Goal: Information Seeking & Learning: Learn about a topic

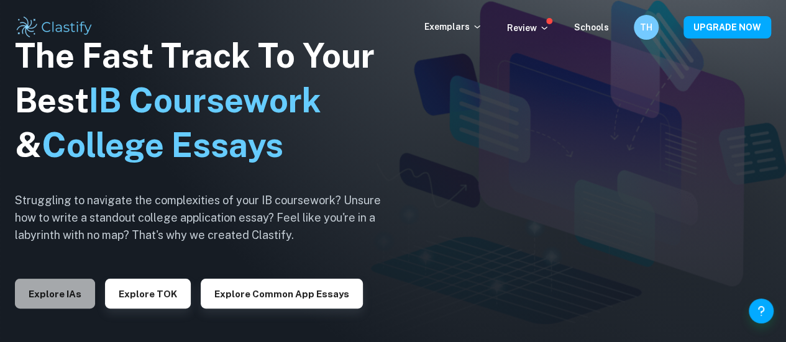
click at [29, 297] on button "Explore IAs" at bounding box center [55, 294] width 80 height 30
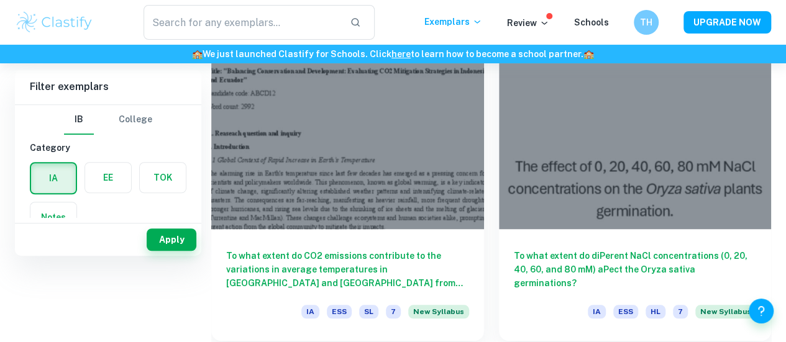
scroll to position [107, 0]
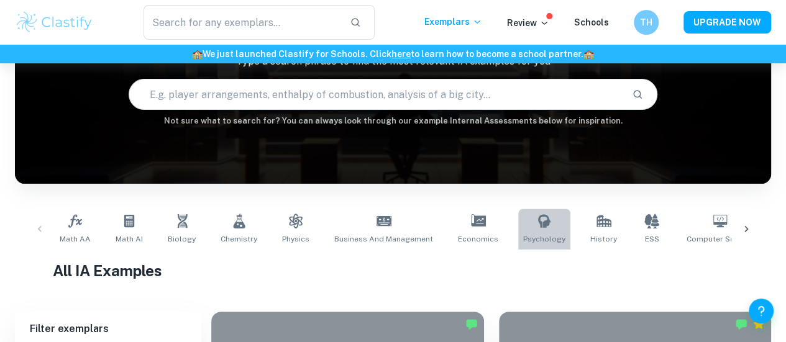
click at [538, 225] on icon at bounding box center [544, 220] width 12 height 13
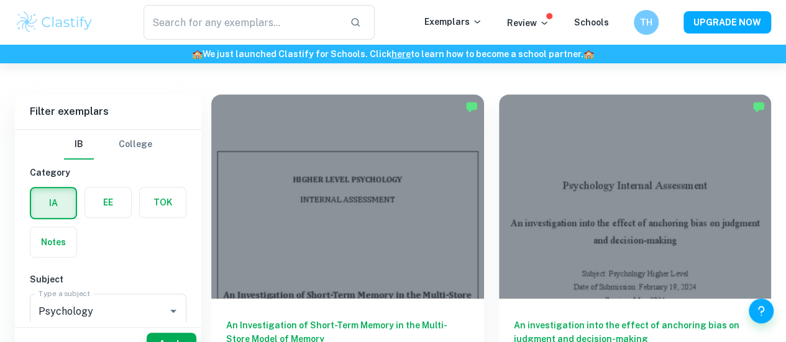
scroll to position [348, 0]
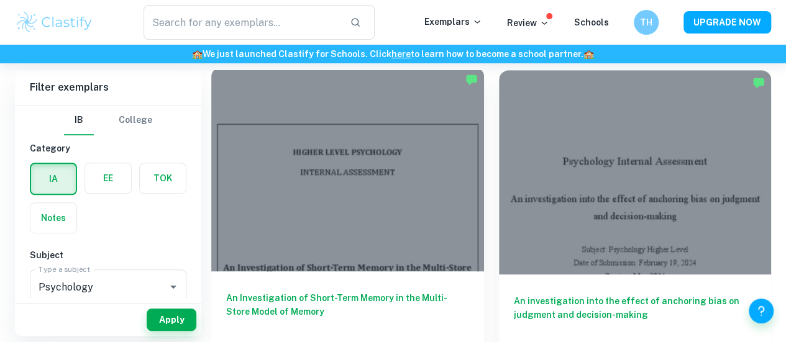
click at [299, 291] on h6 "An Investigation of Short-Term Memory in the Multi-Store Model of Memory" at bounding box center [347, 311] width 243 height 41
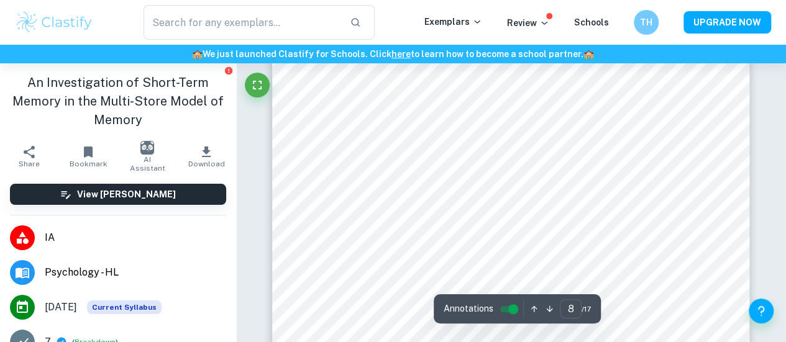
scroll to position [4811, 0]
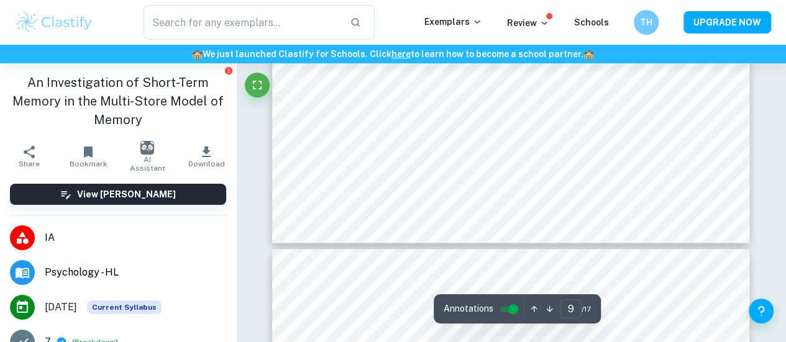
type input "10"
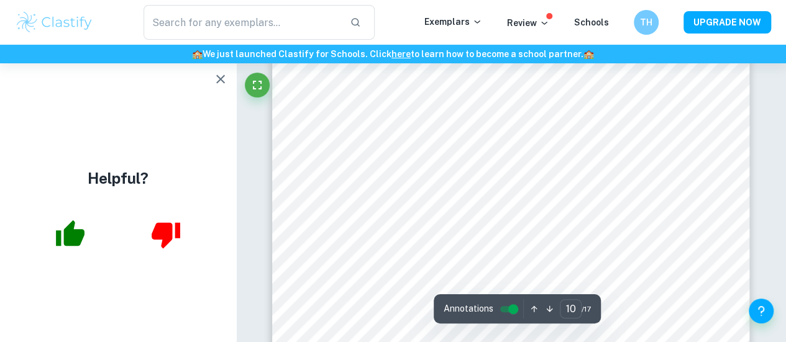
scroll to position [5827, 0]
